Goal: Task Accomplishment & Management: Manage account settings

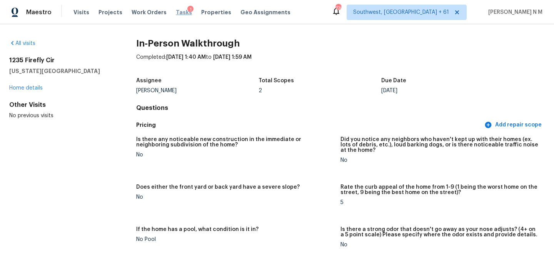
click at [178, 14] on span "Tasks" at bounding box center [184, 12] width 16 height 5
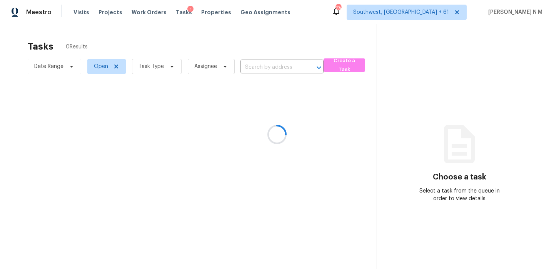
click at [150, 12] on div at bounding box center [277, 134] width 554 height 269
click at [80, 10] on div at bounding box center [277, 134] width 554 height 269
click at [80, 11] on div at bounding box center [277, 134] width 554 height 269
click at [80, 13] on div at bounding box center [277, 134] width 554 height 269
click at [112, 37] on div at bounding box center [277, 134] width 554 height 269
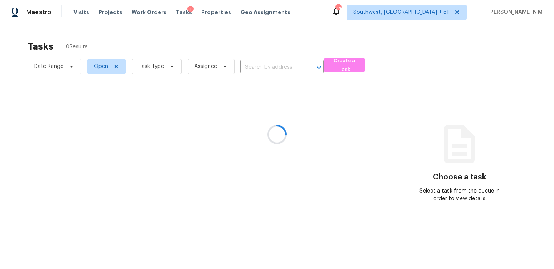
click at [87, 13] on div at bounding box center [277, 134] width 554 height 269
click at [158, 30] on div at bounding box center [277, 134] width 554 height 269
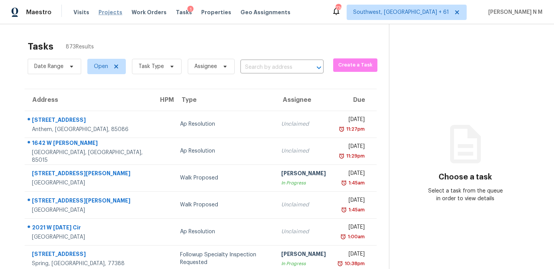
click at [98, 10] on span "Projects" at bounding box center [110, 12] width 24 height 8
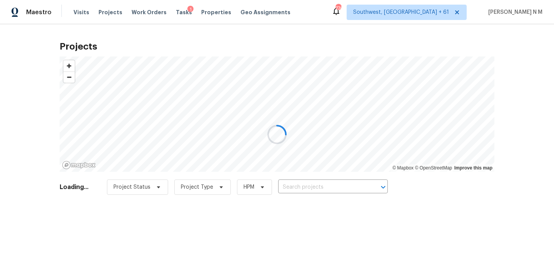
click at [83, 10] on div at bounding box center [277, 134] width 554 height 269
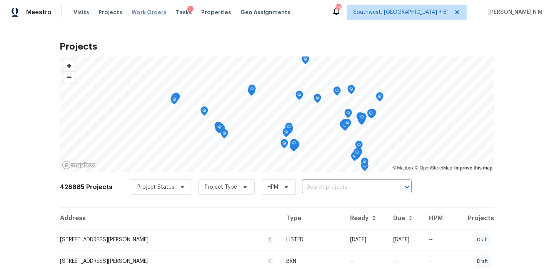
click at [136, 12] on span "Work Orders" at bounding box center [148, 12] width 35 height 8
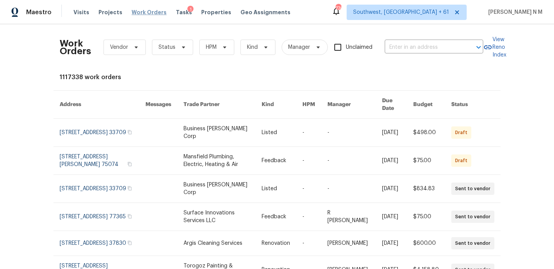
click at [144, 11] on span "Work Orders" at bounding box center [148, 12] width 35 height 8
click at [85, 13] on span "Visits" at bounding box center [81, 12] width 16 height 8
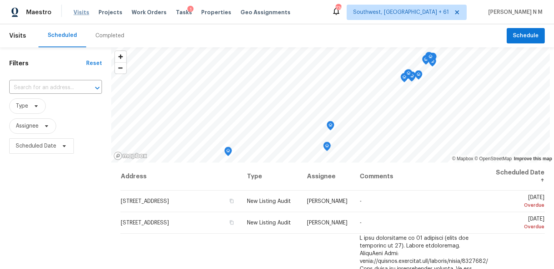
click at [79, 11] on span "Visits" at bounding box center [81, 12] width 16 height 8
click at [111, 38] on div "Completed" at bounding box center [109, 36] width 29 height 8
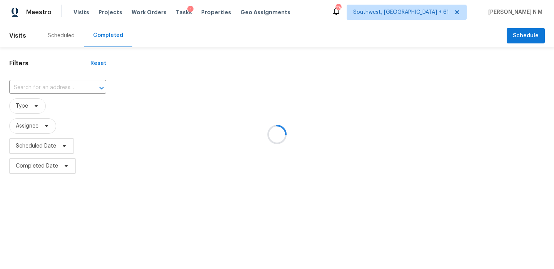
click at [74, 84] on div at bounding box center [277, 134] width 554 height 269
click at [53, 89] on div at bounding box center [277, 134] width 554 height 269
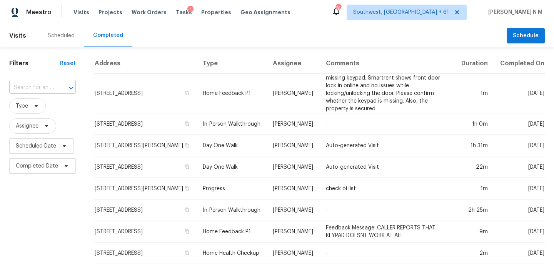
click at [50, 88] on input "text" at bounding box center [31, 88] width 45 height 12
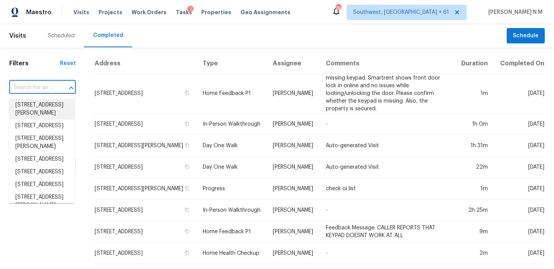
click at [46, 88] on input "text" at bounding box center [31, 88] width 45 height 12
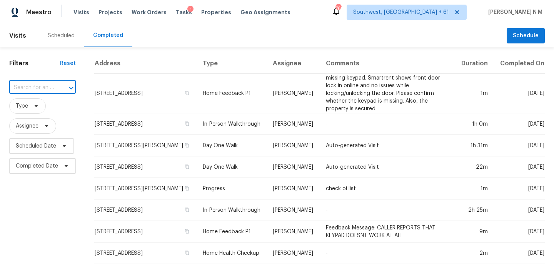
paste input "[STREET_ADDRESS][US_STATE]"
type input "[STREET_ADDRESS][US_STATE]"
click at [55, 104] on li "[STREET_ADDRESS][US_STATE]" at bounding box center [41, 109] width 65 height 21
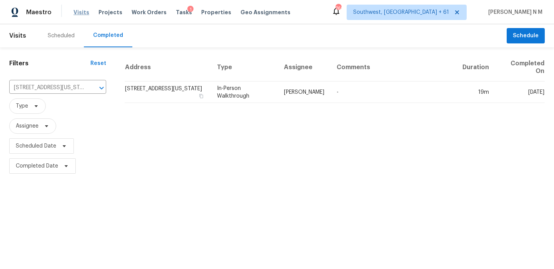
click at [76, 14] on span "Visits" at bounding box center [81, 12] width 16 height 8
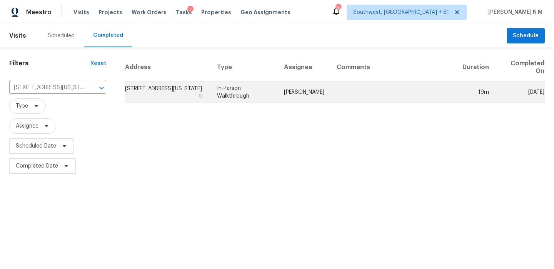
click at [278, 92] on td "In-Person Walkthrough" at bounding box center [244, 93] width 67 height 22
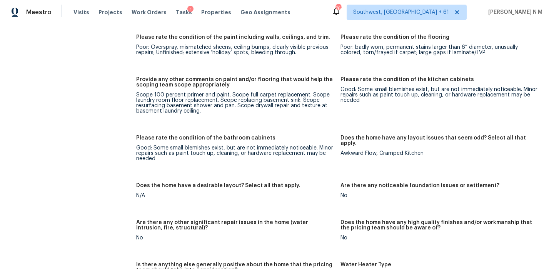
scroll to position [1258, 0]
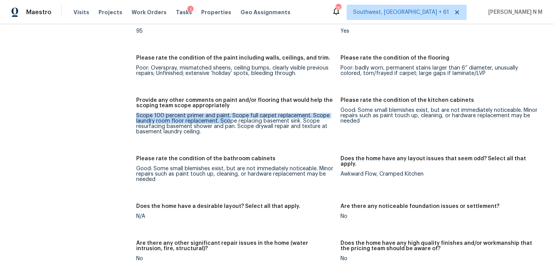
drag, startPoint x: 136, startPoint y: 112, endPoint x: 230, endPoint y: 116, distance: 94.3
click at [230, 116] on div "Scope 100 percent primer and paint. Scope full carpet replacement. Scope laundr…" at bounding box center [235, 124] width 198 height 22
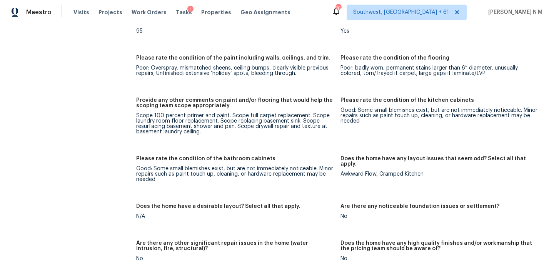
click at [232, 134] on figure "Provide any other comments on paint and/or flooring that would help the scoping…" at bounding box center [238, 122] width 204 height 49
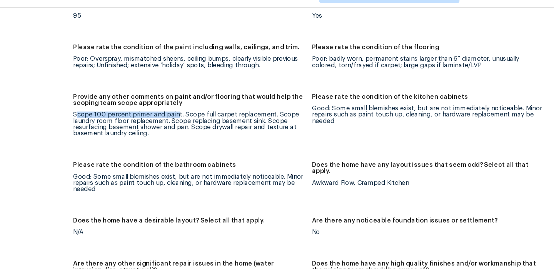
drag, startPoint x: 138, startPoint y: 110, endPoint x: 226, endPoint y: 113, distance: 87.3
click at [226, 113] on div "Scope 100 percent primer and paint. Scope full carpet replacement. Scope laundr…" at bounding box center [235, 124] width 198 height 22
click at [265, 103] on div "Provide any other comments on paint and/or flooring that would help the scoping…" at bounding box center [235, 105] width 198 height 15
click at [389, 171] on div "Awkward Flow, Cramped Kitchen" at bounding box center [439, 173] width 198 height 5
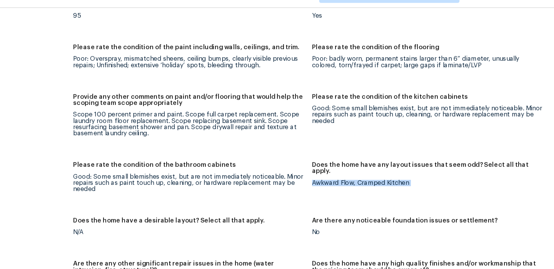
click at [389, 171] on div "Awkward Flow, Cramped Kitchen" at bounding box center [439, 173] width 198 height 5
click at [416, 112] on div "Good: Some small blemishes exist, but are not immediately noticeable. Minor rep…" at bounding box center [439, 116] width 198 height 16
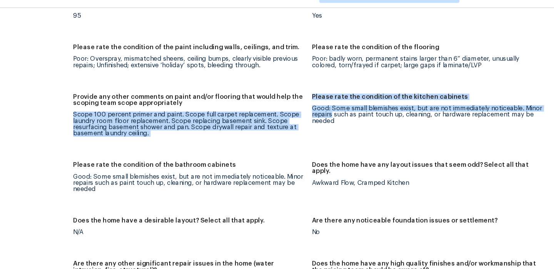
drag, startPoint x: 339, startPoint y: 104, endPoint x: 357, endPoint y: 113, distance: 20.1
click at [357, 113] on div "Notes: Living Room Photos Kitchen Photos Main Bedroom Photos Bathroom Photos +1…" at bounding box center [340, 131] width 408 height 787
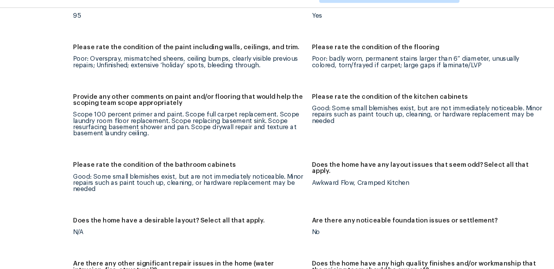
click at [360, 113] on div "Good: Some small blemishes exist, but are not immediately noticeable. Minor rep…" at bounding box center [439, 116] width 198 height 16
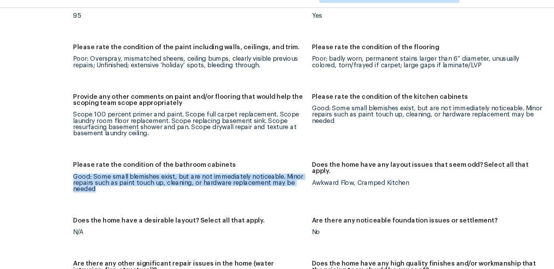
drag, startPoint x: 135, startPoint y: 161, endPoint x: 158, endPoint y: 173, distance: 26.1
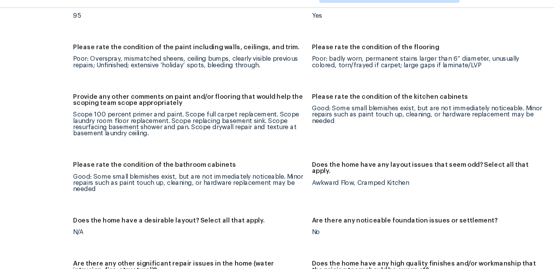
click at [279, 204] on h5 "Does the home have a desirable layout? Select all that apply." at bounding box center [218, 206] width 164 height 5
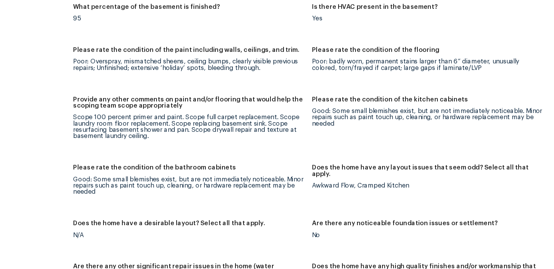
scroll to position [1637, 0]
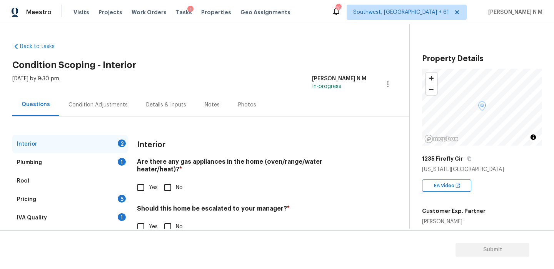
scroll to position [22, 0]
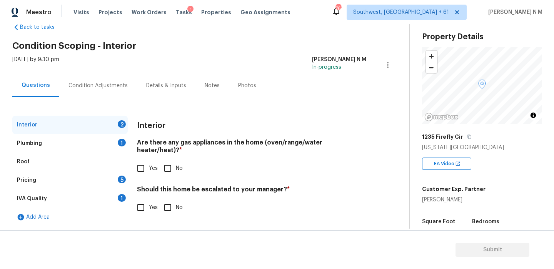
click at [94, 95] on div "Condition Adjustments" at bounding box center [98, 85] width 78 height 23
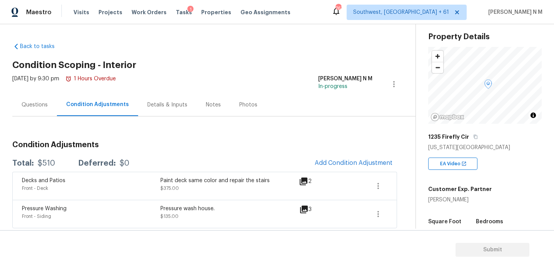
scroll to position [2, 0]
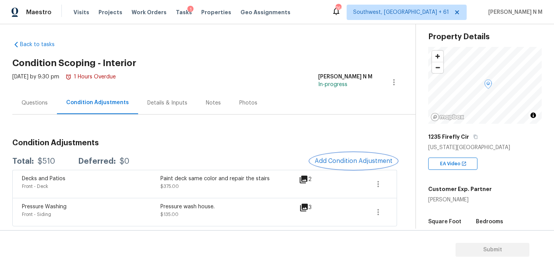
click at [377, 160] on span "Add Condition Adjustment" at bounding box center [354, 161] width 78 height 7
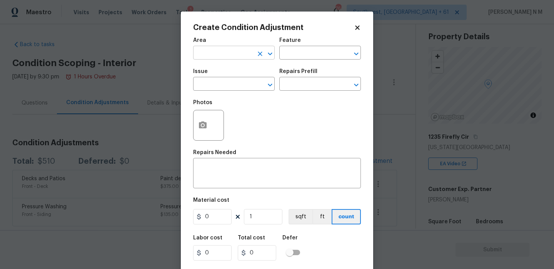
click at [222, 52] on input "text" at bounding box center [223, 54] width 60 height 12
click at [230, 83] on li "Interior Overall" at bounding box center [234, 83] width 82 height 13
type input "Interior Overall"
click at [315, 48] on input "text" at bounding box center [309, 54] width 60 height 12
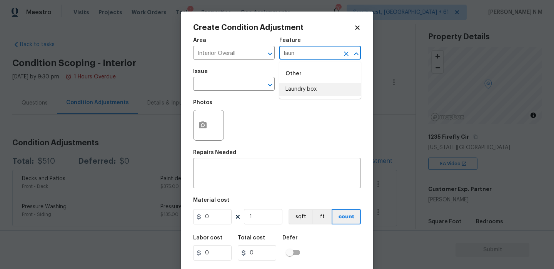
click at [290, 94] on li "Laundry box" at bounding box center [320, 89] width 82 height 13
type input "Laundry box"
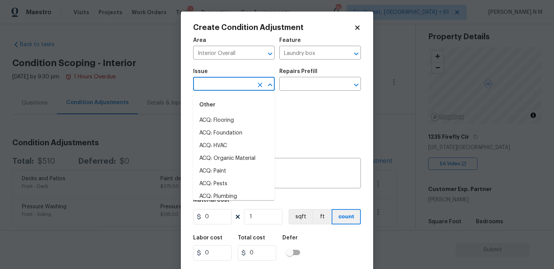
click at [225, 81] on input "text" at bounding box center [223, 85] width 60 height 12
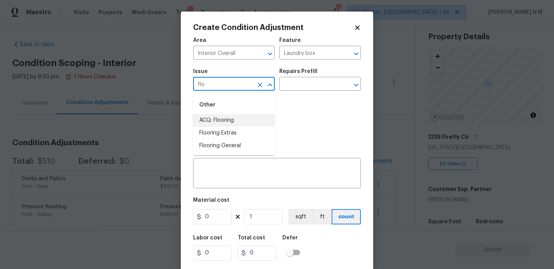
click at [223, 120] on li "ACQ: Flooring" at bounding box center [234, 120] width 82 height 13
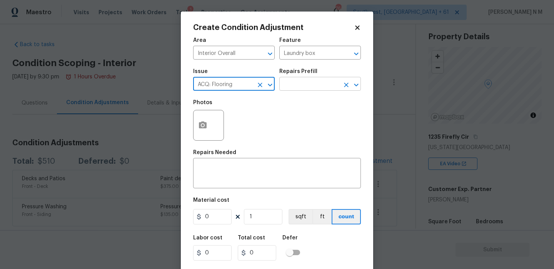
type input "ACQ: Flooring"
click at [313, 82] on input "text" at bounding box center [309, 85] width 60 height 12
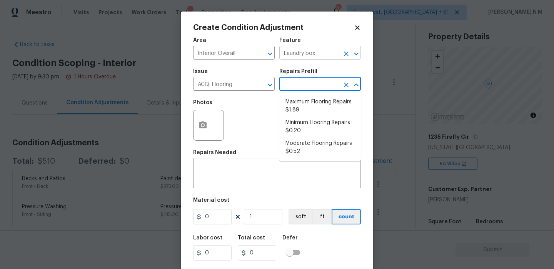
click at [346, 53] on icon "Clear" at bounding box center [346, 54] width 5 height 5
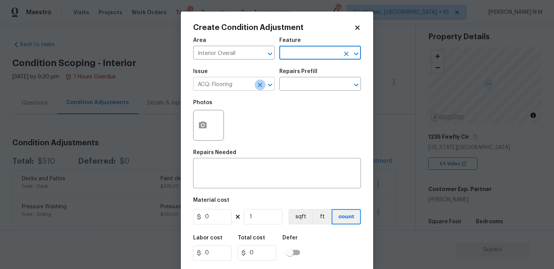
click at [260, 88] on icon "Clear" at bounding box center [260, 85] width 8 height 8
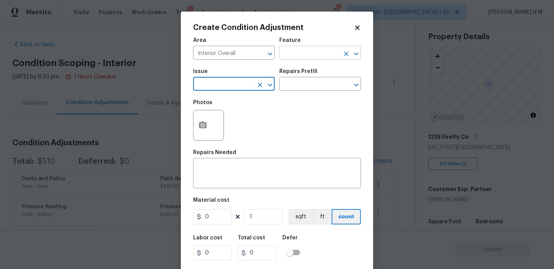
click at [315, 53] on input "text" at bounding box center [309, 54] width 60 height 12
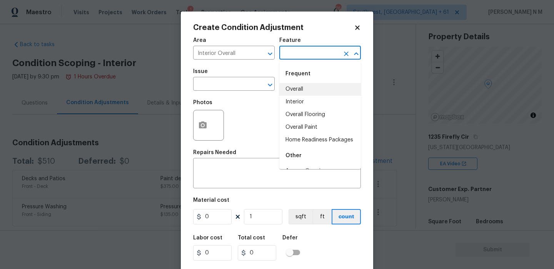
click at [299, 92] on li "Overall" at bounding box center [320, 89] width 82 height 13
type input "Overall"
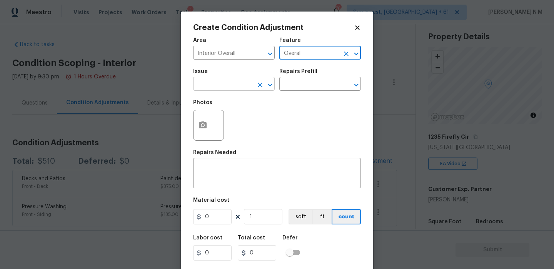
click at [209, 84] on input "text" at bounding box center [223, 85] width 60 height 12
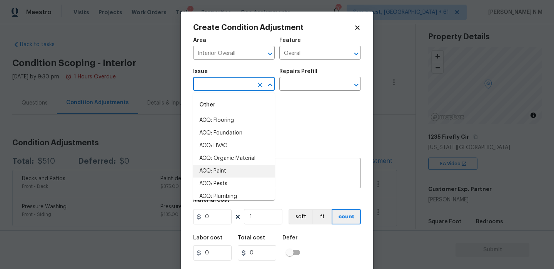
click at [207, 168] on li "ACQ: Paint" at bounding box center [234, 171] width 82 height 13
type input "ACQ: Paint"
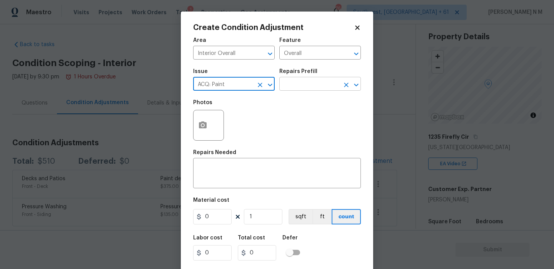
click at [303, 82] on input "text" at bounding box center [309, 85] width 60 height 12
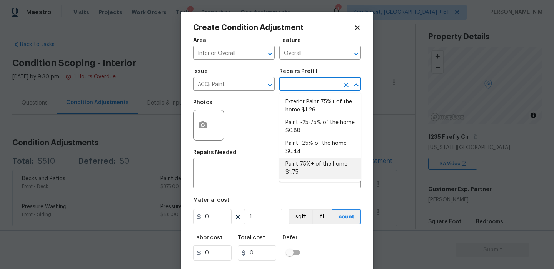
click at [307, 166] on li "Paint 75%+ of the home $1.75" at bounding box center [320, 168] width 82 height 21
type input "Acquisition"
type textarea "Acquisition Scope: 75%+ of the home will likely require interior paint"
type input "1.75"
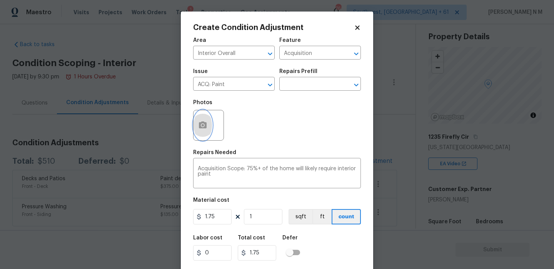
click at [203, 126] on circle "button" at bounding box center [202, 125] width 2 height 2
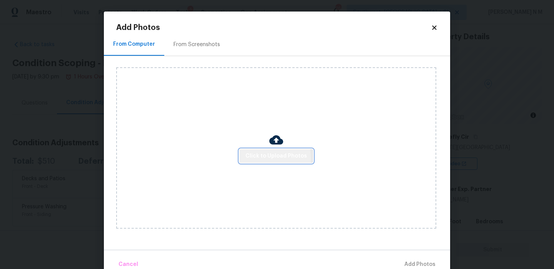
click at [260, 158] on span "Click to Upload Photos" at bounding box center [276, 156] width 62 height 10
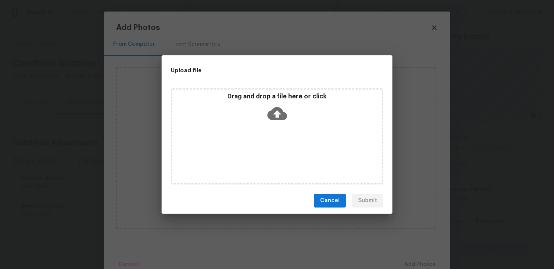
click at [333, 200] on span "Cancel" at bounding box center [330, 201] width 20 height 10
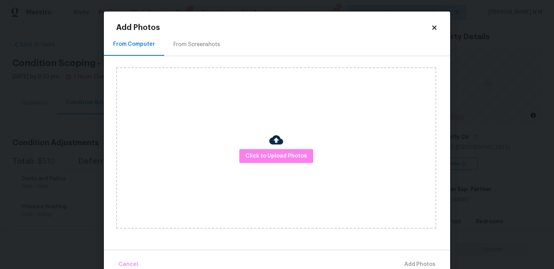
click at [435, 27] on icon at bounding box center [434, 27] width 4 height 4
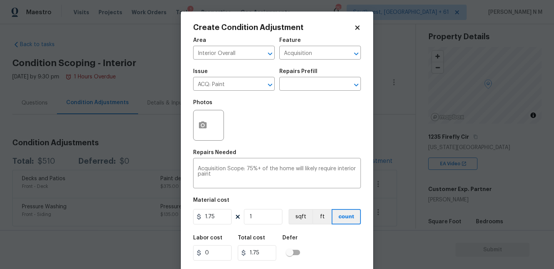
click at [78, 233] on body "Maestro Visits Projects Work Orders Tasks 1 Properties Geo Assignments 753 Sout…" at bounding box center [277, 134] width 554 height 269
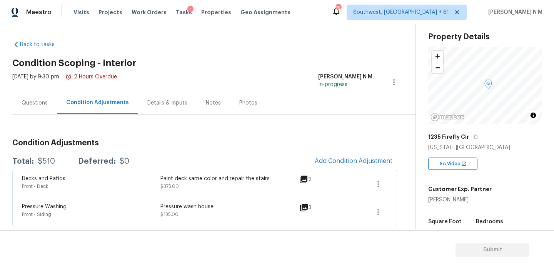
click at [38, 108] on div "Questions" at bounding box center [34, 103] width 45 height 23
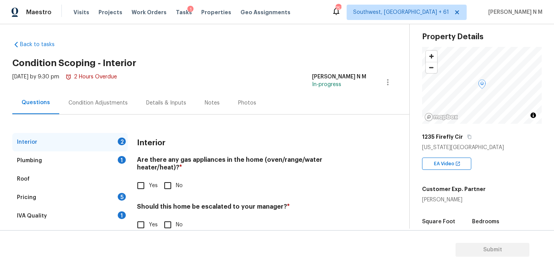
click at [29, 181] on div "Roof" at bounding box center [69, 179] width 115 height 18
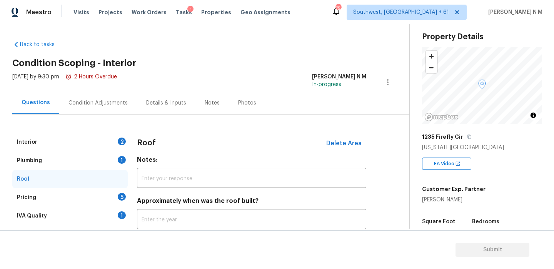
click at [29, 195] on div "Pricing" at bounding box center [26, 198] width 19 height 8
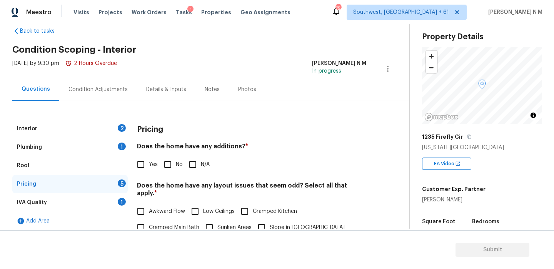
scroll to position [16, 0]
click at [135, 203] on input "Awkward Flow" at bounding box center [141, 211] width 16 height 16
checkbox input "true"
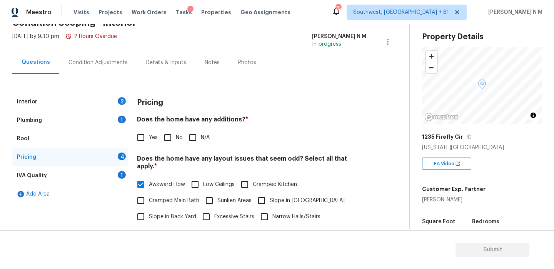
scroll to position [43, 0]
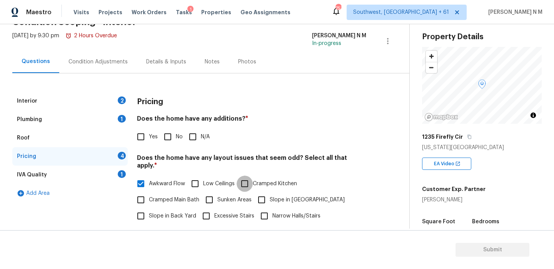
click at [247, 176] on input "Cramped Kitchen" at bounding box center [244, 184] width 16 height 16
checkbox input "true"
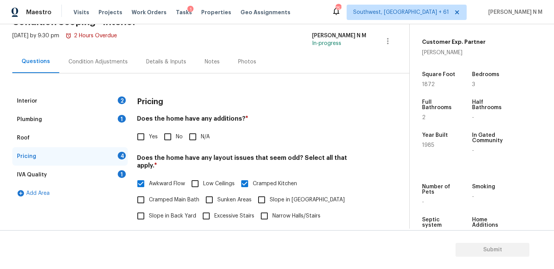
scroll to position [194, 0]
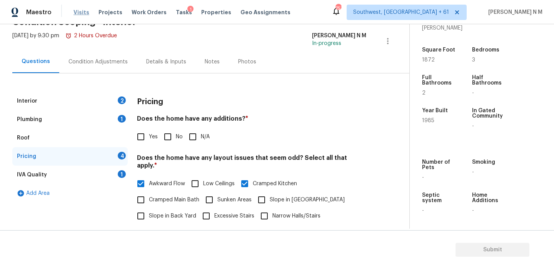
click at [78, 10] on span "Visits" at bounding box center [81, 12] width 16 height 8
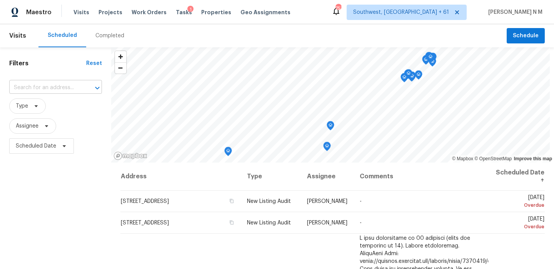
click at [65, 86] on input "text" at bounding box center [44, 88] width 71 height 12
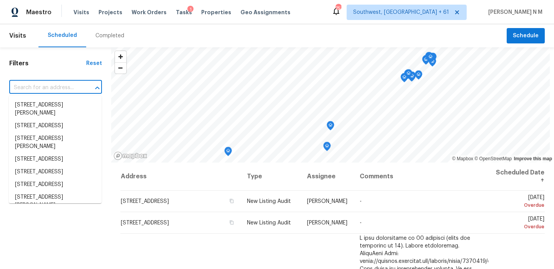
paste input "[STREET_ADDRESS][US_STATE]"
type input "[STREET_ADDRESS][US_STATE]"
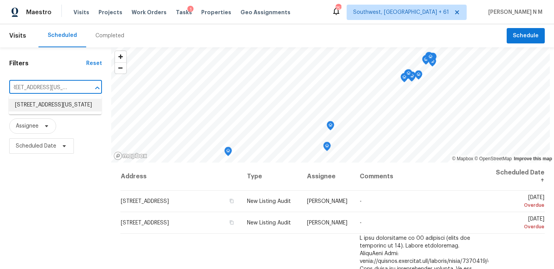
click at [65, 110] on li "[STREET_ADDRESS][US_STATE]" at bounding box center [55, 105] width 93 height 13
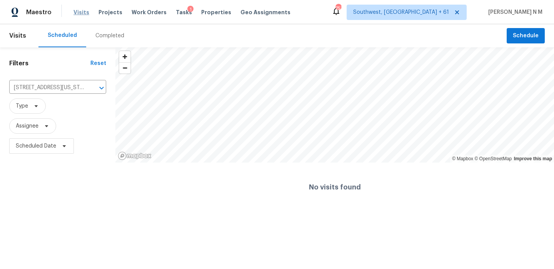
click at [79, 12] on span "Visits" at bounding box center [81, 12] width 16 height 8
click at [405, 212] on html "Maestro Visits Projects Work Orders Tasks 1 Properties Geo Assignments 753 Sout…" at bounding box center [277, 106] width 554 height 212
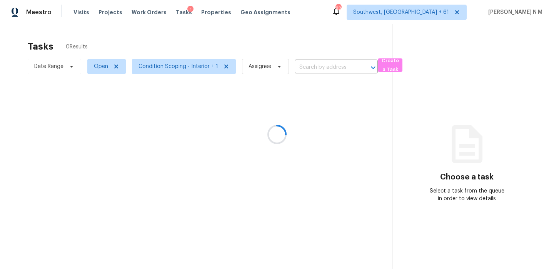
click at [323, 71] on div at bounding box center [277, 134] width 554 height 269
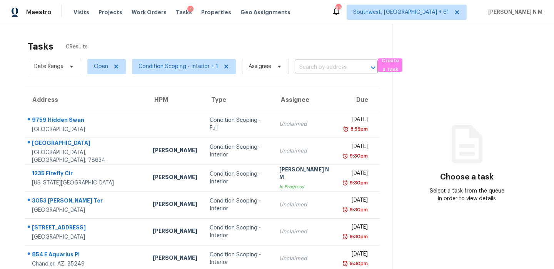
click at [323, 71] on input "text" at bounding box center [326, 68] width 62 height 12
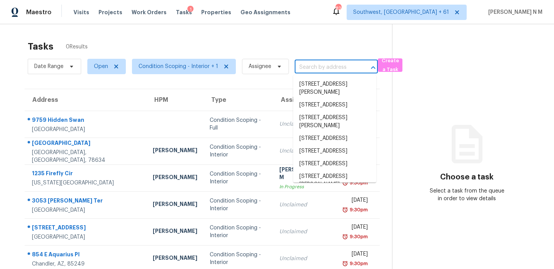
paste input "[STREET_ADDRESS][US_STATE]"
type input "[STREET_ADDRESS][US_STATE]"
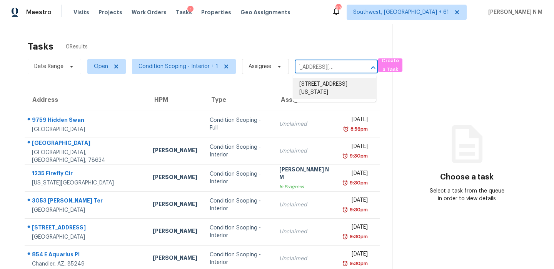
click at [333, 85] on li "[STREET_ADDRESS][US_STATE]" at bounding box center [334, 88] width 83 height 21
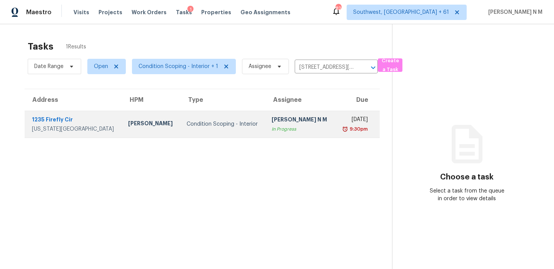
click at [303, 129] on div "In Progress" at bounding box center [299, 129] width 57 height 8
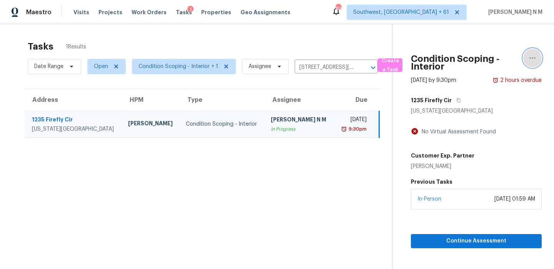
click at [533, 56] on icon "button" at bounding box center [532, 57] width 9 height 9
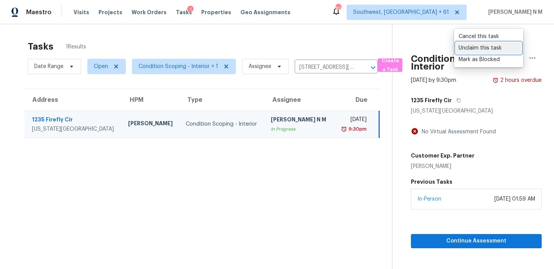
click at [490, 49] on div "Unclaim this task" at bounding box center [488, 48] width 60 height 8
